Goal: Check status: Check status

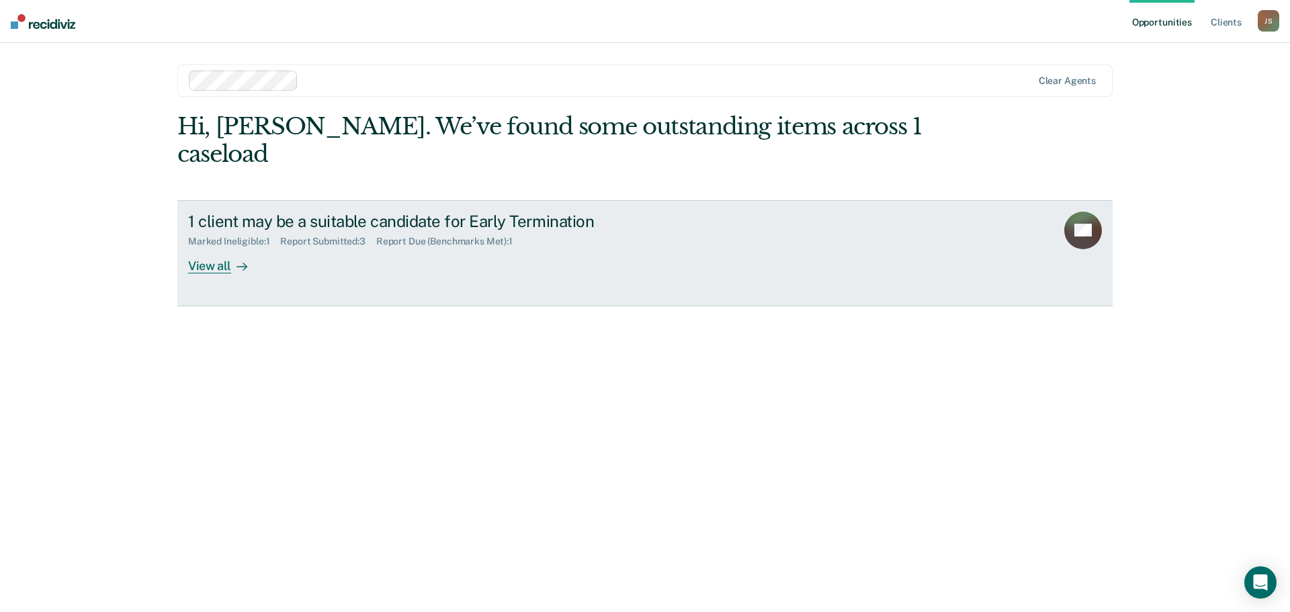
click at [208, 247] on div "View all" at bounding box center [225, 260] width 75 height 26
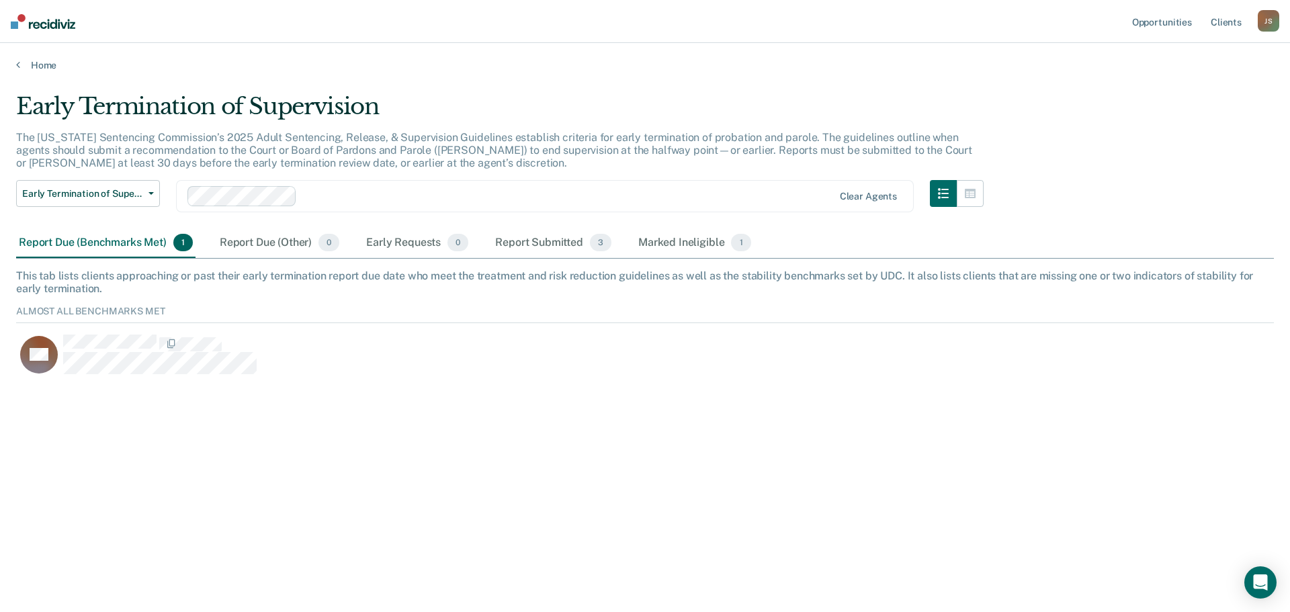
scroll to position [72, 1248]
click at [690, 243] on div "Marked Ineligible 1" at bounding box center [695, 243] width 118 height 30
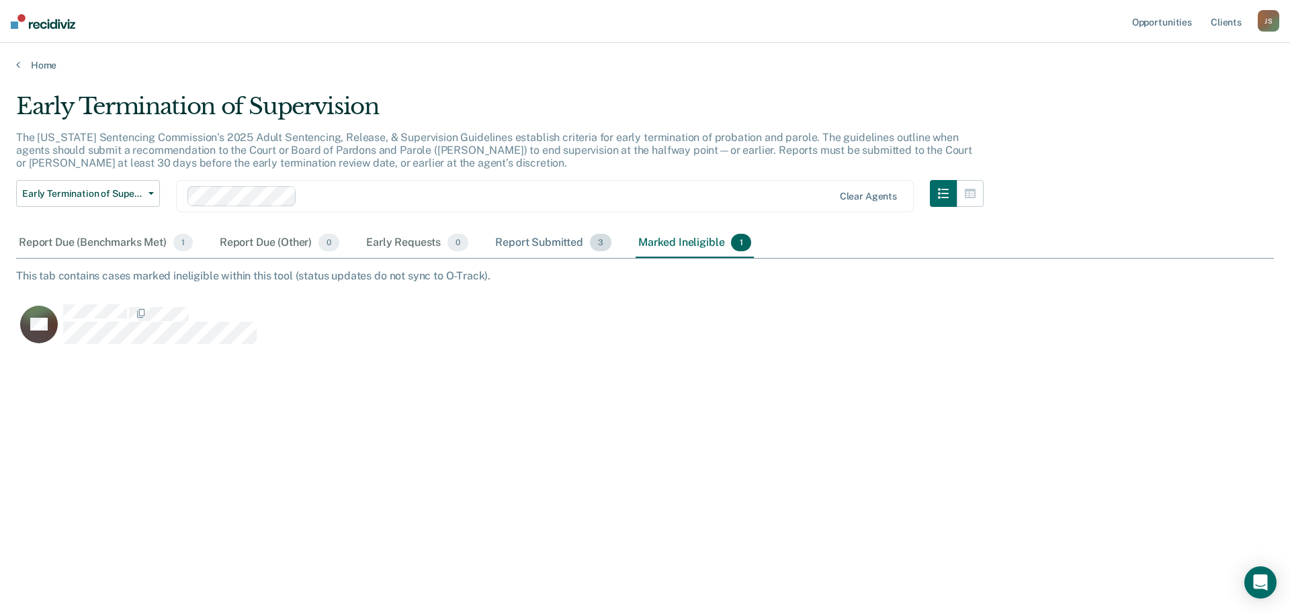
scroll to position [409, 1248]
click at [104, 244] on div "Report Due (Benchmarks Met) 1" at bounding box center [105, 243] width 179 height 30
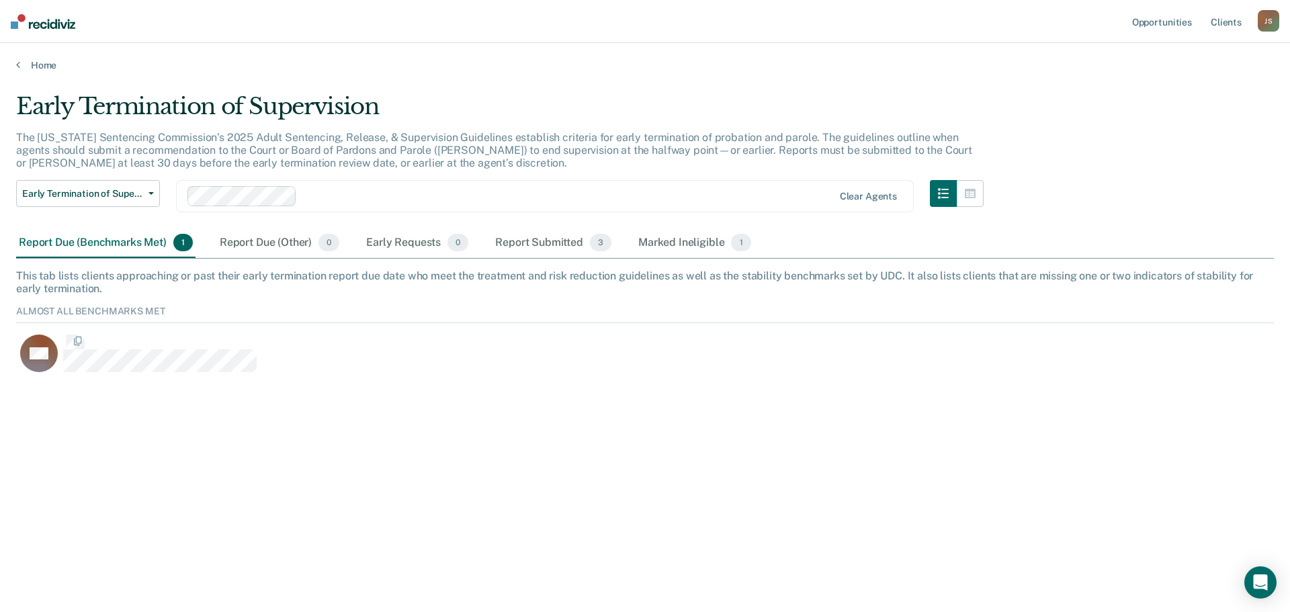
scroll to position [72, 1248]
